Goal: Task Accomplishment & Management: Use online tool/utility

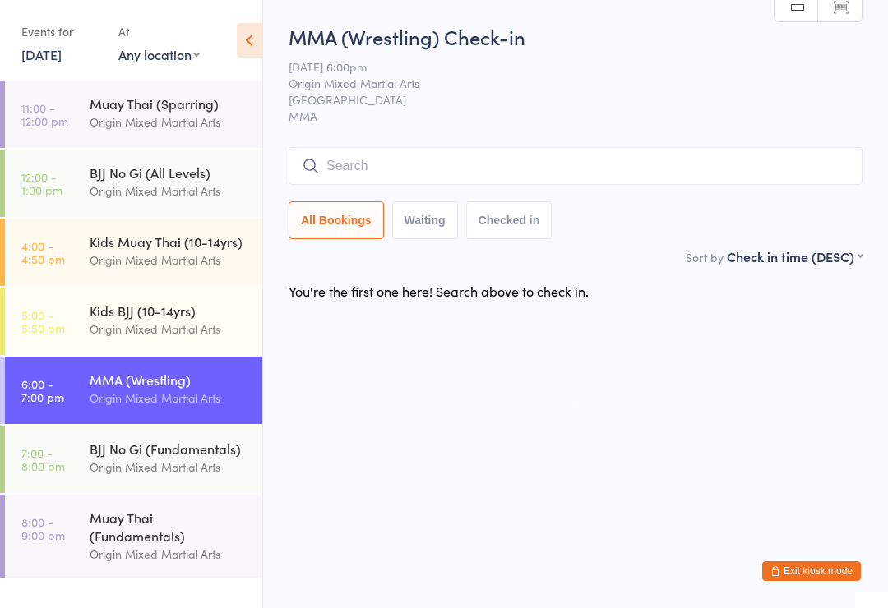
click at [483, 167] on input "search" at bounding box center [576, 166] width 574 height 38
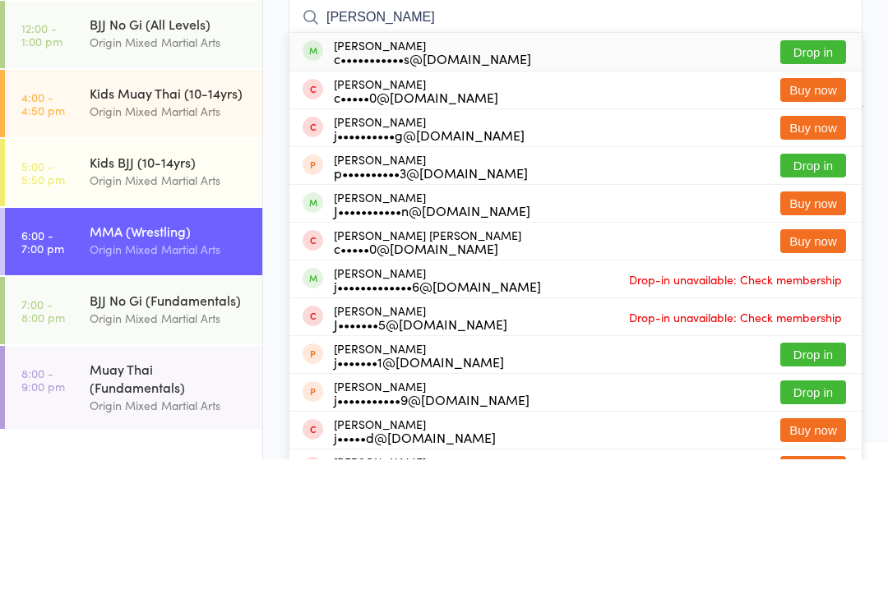
type input "[PERSON_NAME]"
click at [799, 182] on div "[PERSON_NAME] c•••••••••••s@[DOMAIN_NAME] Drop in" at bounding box center [575, 201] width 572 height 38
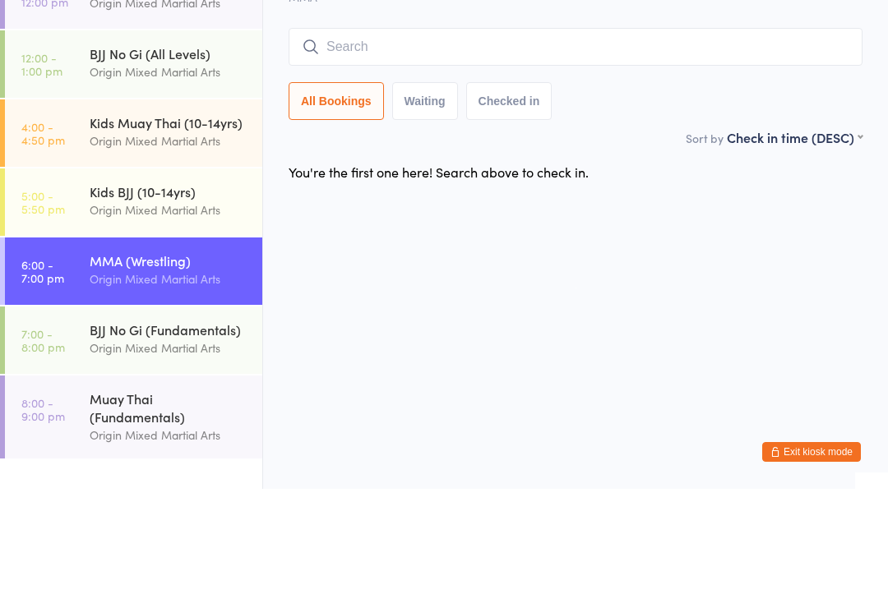
click at [794, 147] on input "search" at bounding box center [576, 166] width 574 height 38
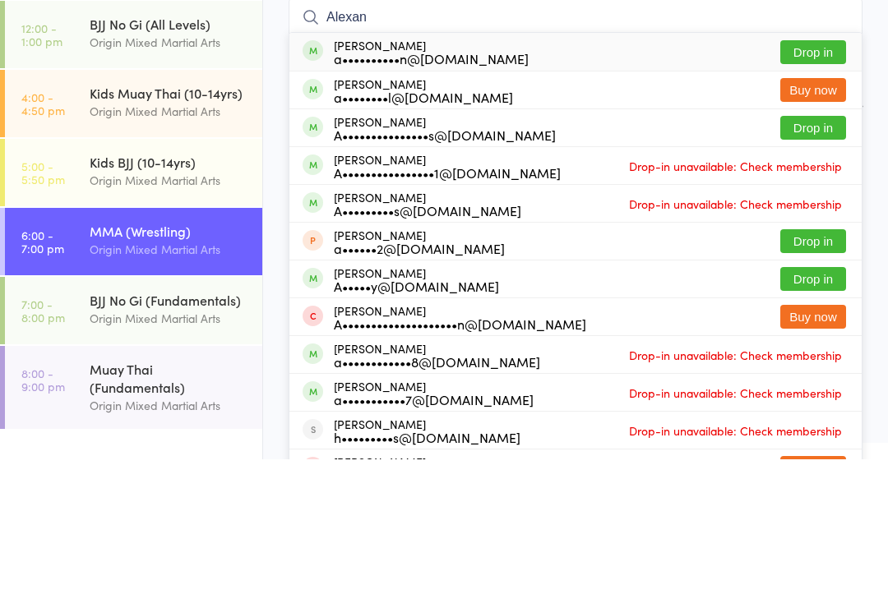
type input "Alexan"
click at [490, 315] on div "A••••••••••••••••1@[DOMAIN_NAME]" at bounding box center [447, 321] width 227 height 13
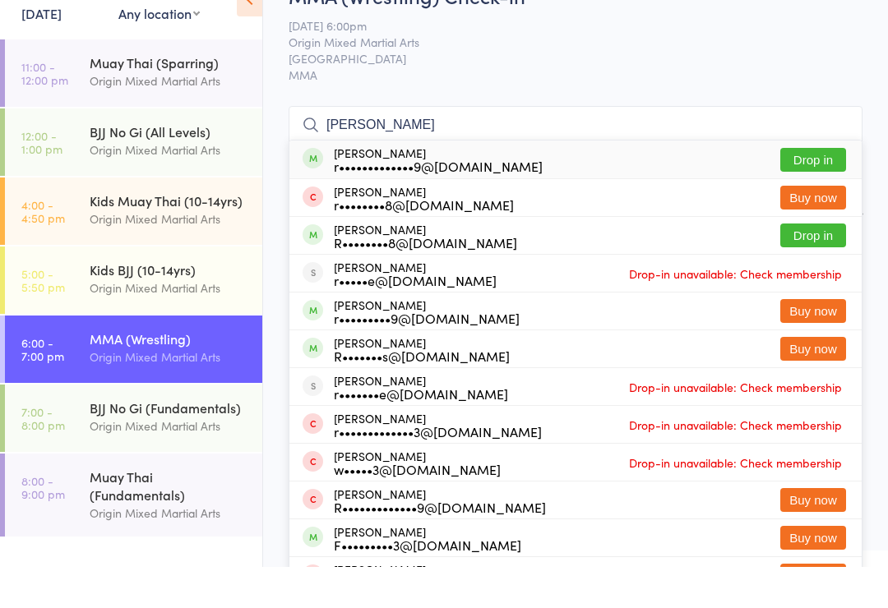
type input "[PERSON_NAME]"
click at [483, 201] on div "r•••••••••••••9@[DOMAIN_NAME]" at bounding box center [438, 207] width 209 height 13
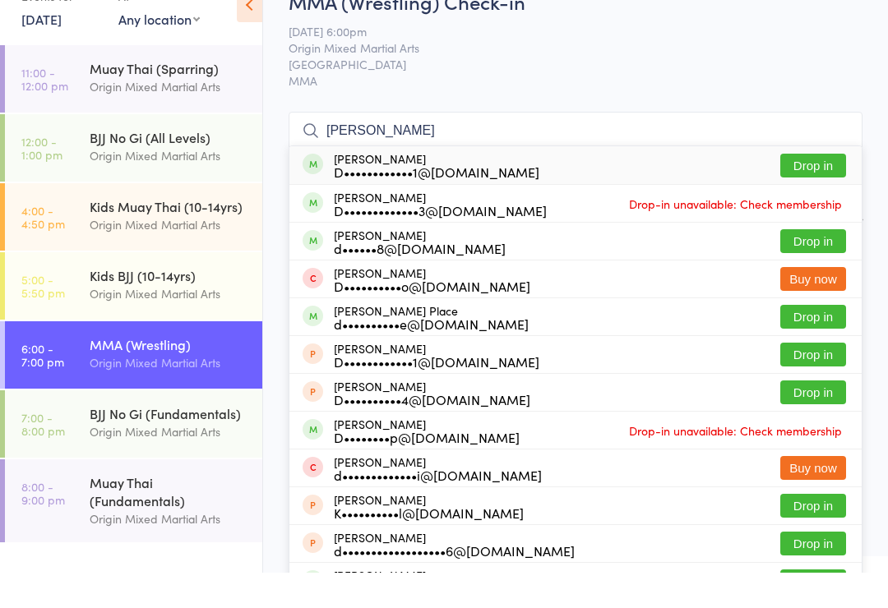
type input "[PERSON_NAME]"
click at [803, 189] on button "Drop in" at bounding box center [813, 201] width 66 height 24
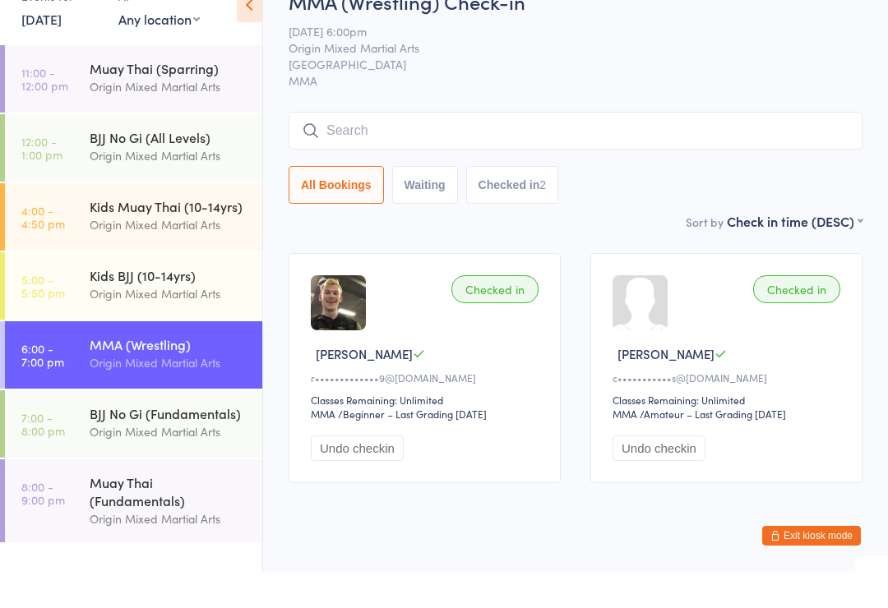
scroll to position [35, 0]
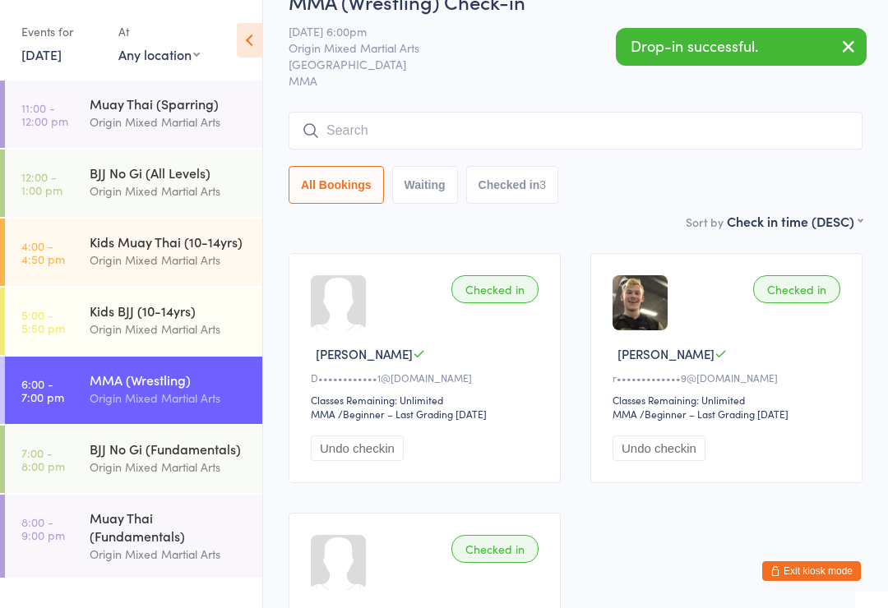
click at [751, 109] on div "MMA (Wrestling) Check-in [DATE] 6:00pm Origin Mixed Martial Arts Gladesville MM…" at bounding box center [576, 100] width 574 height 224
click at [616, 138] on input "search" at bounding box center [576, 131] width 574 height 38
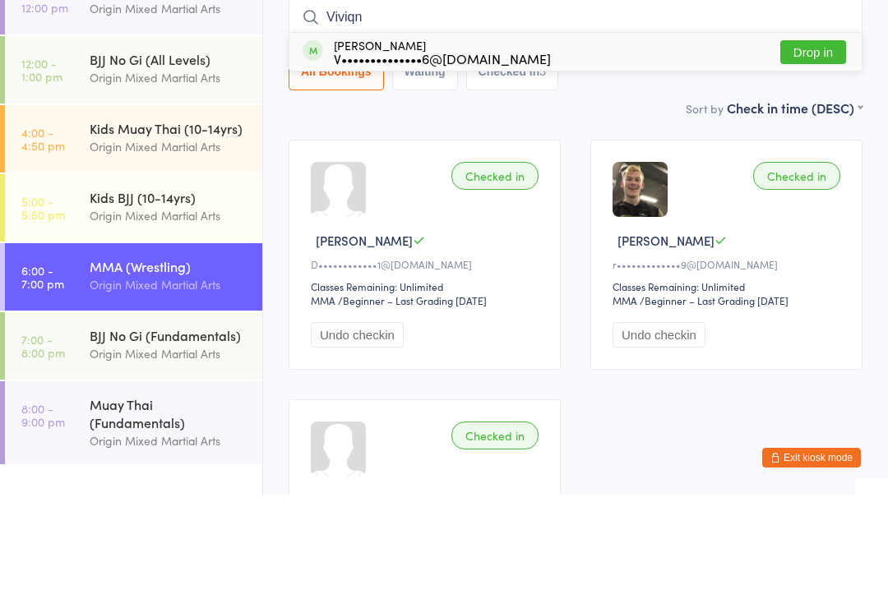
type input "Viviqn"
click at [834, 154] on button "Drop in" at bounding box center [813, 166] width 66 height 24
